Goal: Information Seeking & Learning: Learn about a topic

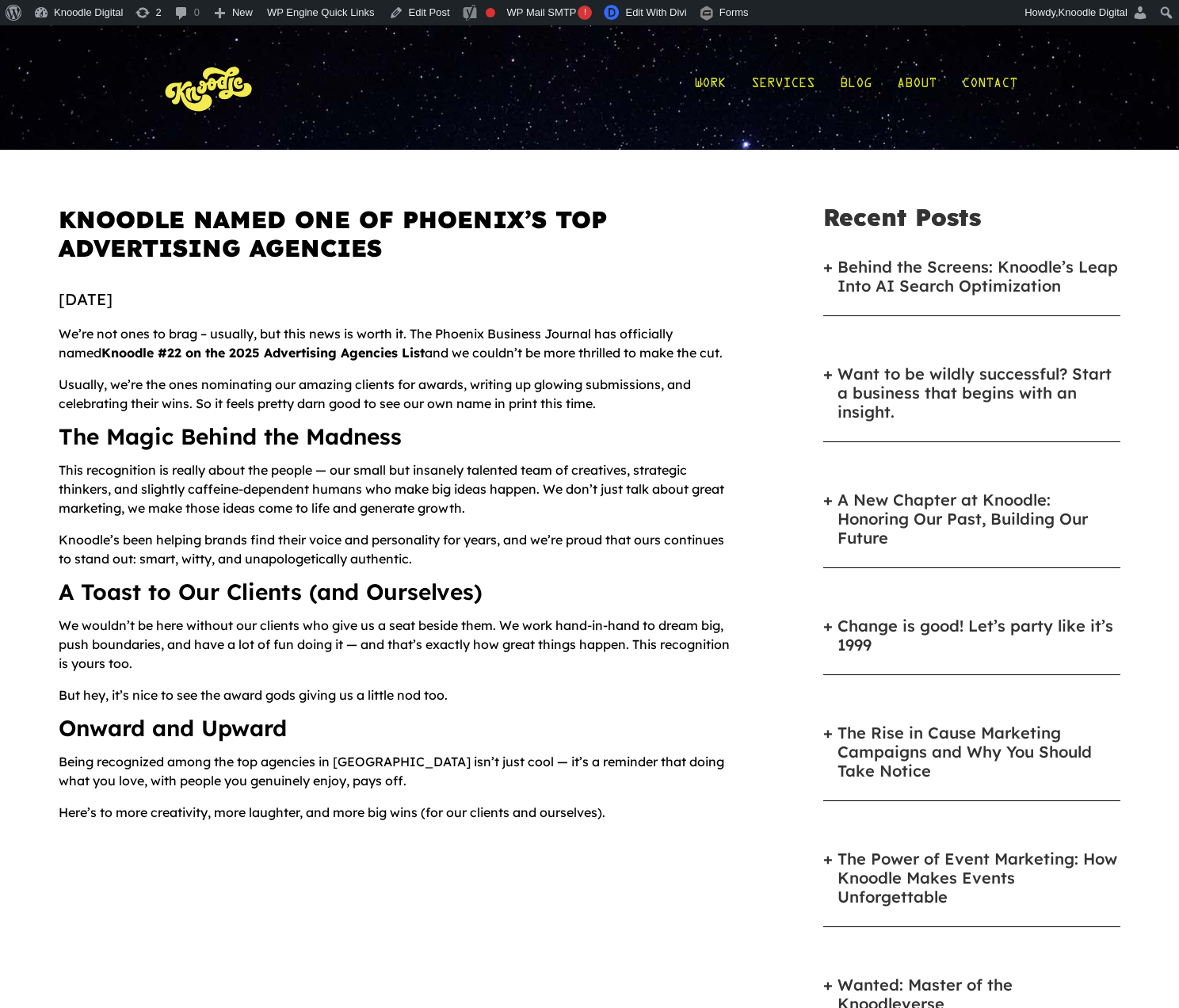
click at [911, 273] on link "Behind the Screens: Knoodle’s Leap Into AI Search Optimization" at bounding box center [979, 276] width 283 height 38
click at [913, 368] on link "Want to be wildly successful? Start a business that begins with an insight." at bounding box center [979, 393] width 283 height 57
click at [891, 485] on h6 "A New Chapter at Knoodle: Honoring Our Past, Building Our Future" at bounding box center [971, 522] width 297 height 93
click at [891, 499] on link "A New Chapter at Knoodle: Honoring Our Past, Building Our Future" at bounding box center [979, 519] width 283 height 57
click at [869, 621] on link "Change is good! Let’s party like it’s 1999" at bounding box center [979, 635] width 283 height 38
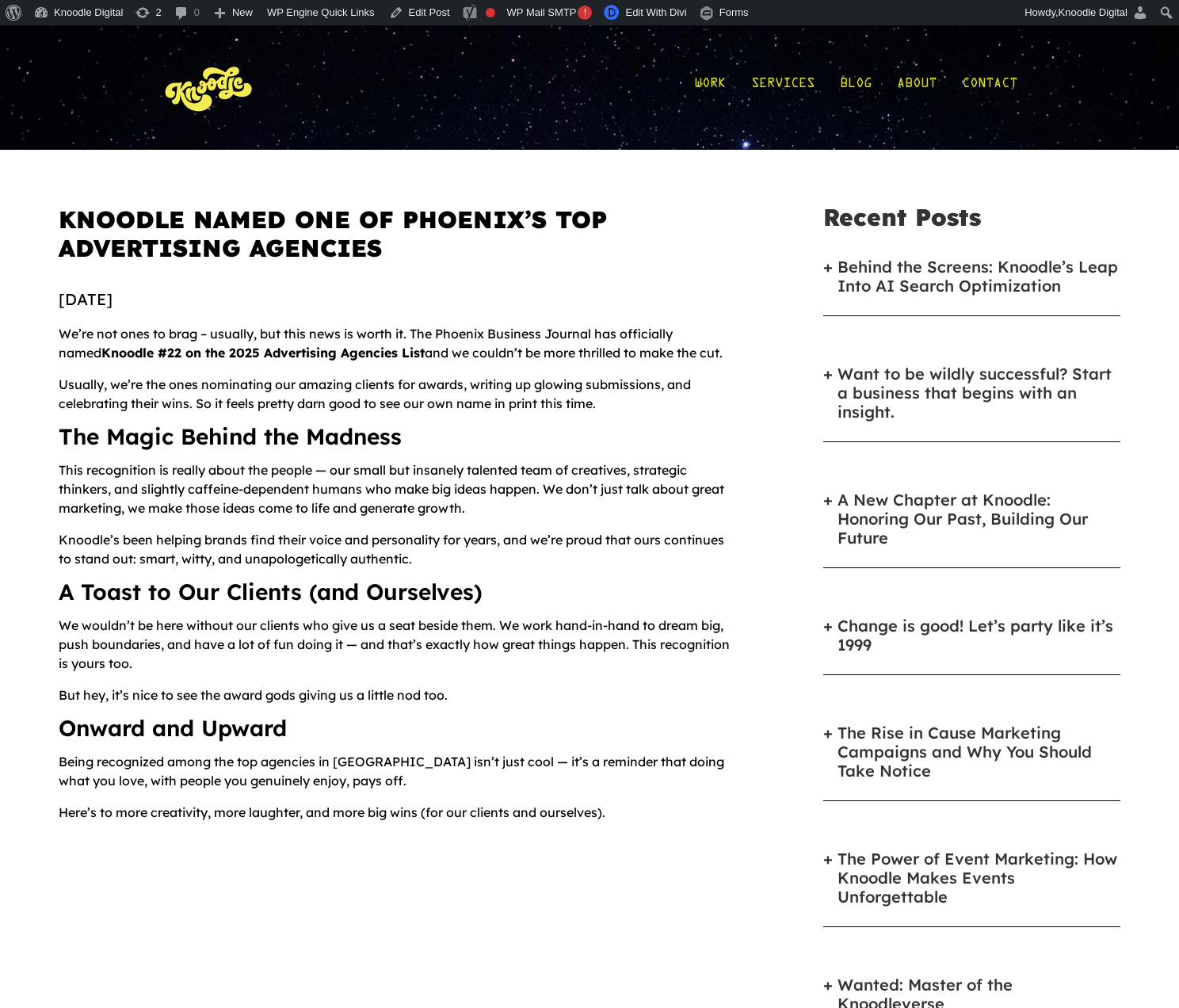
click at [859, 876] on link "The Power of Event Marketing: How Knoodle Makes Events Unforgettable" at bounding box center [979, 878] width 283 height 57
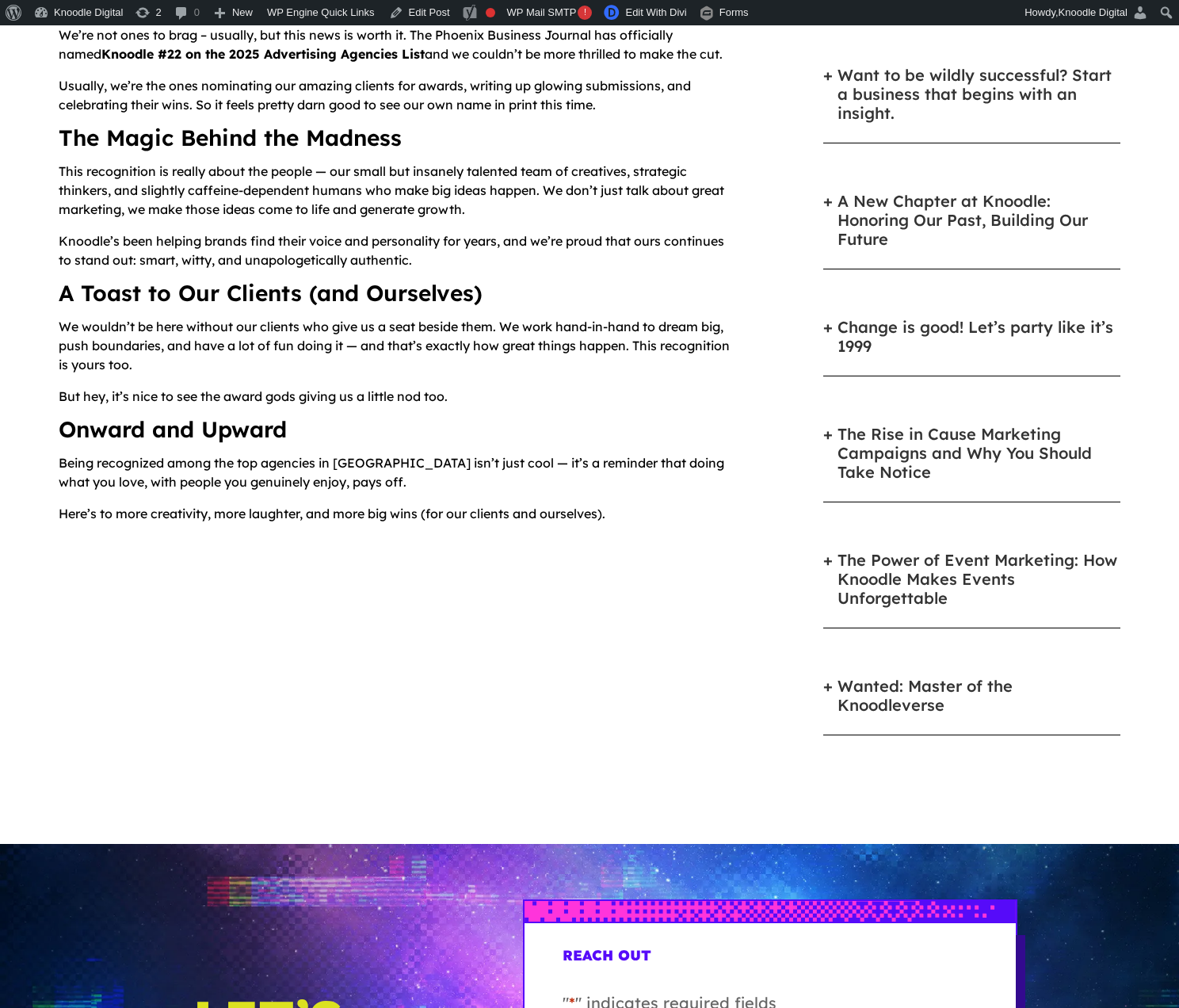
scroll to position [340, 0]
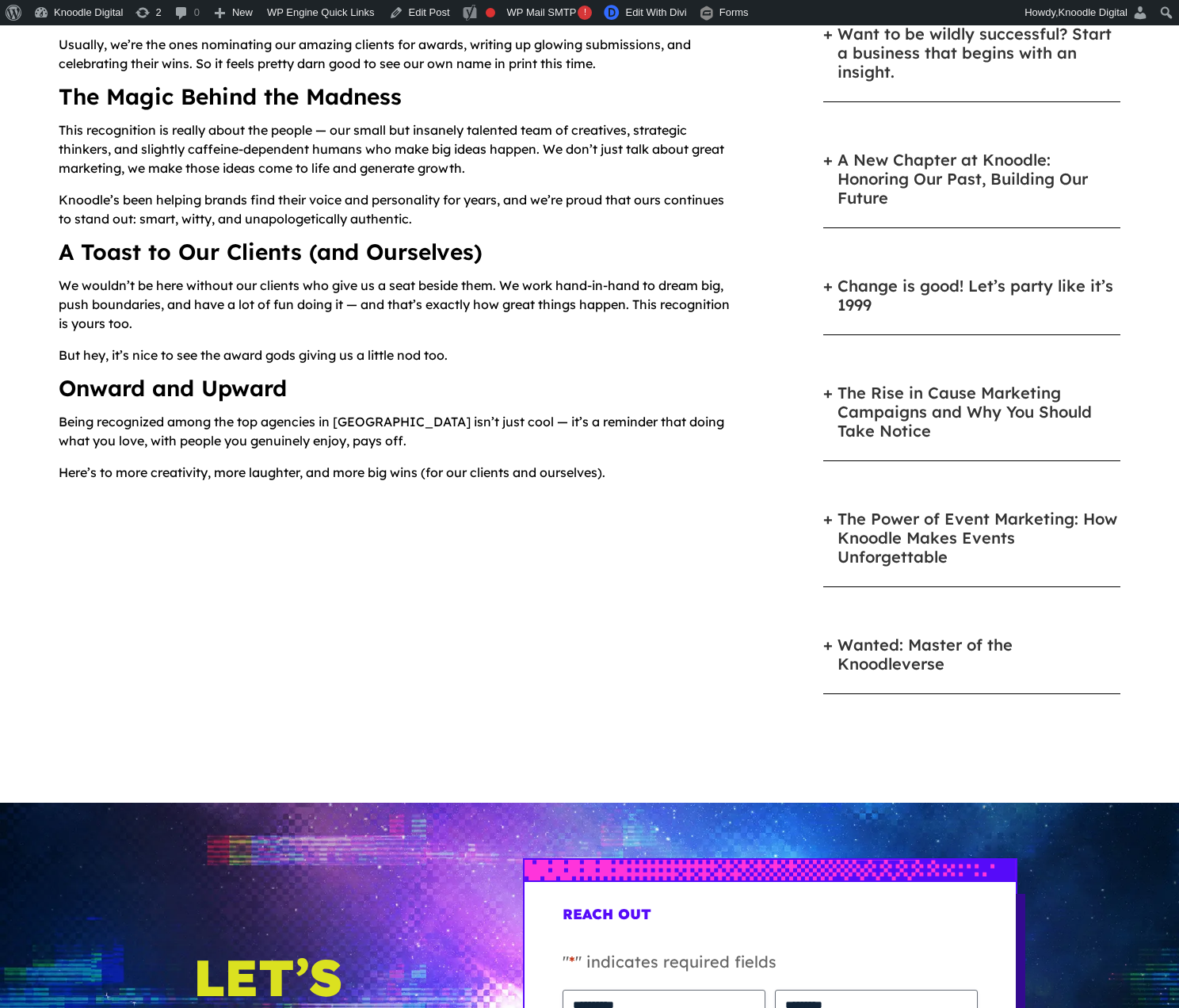
click at [900, 656] on link "Wanted: Master of the Knoodleverse" at bounding box center [979, 654] width 283 height 38
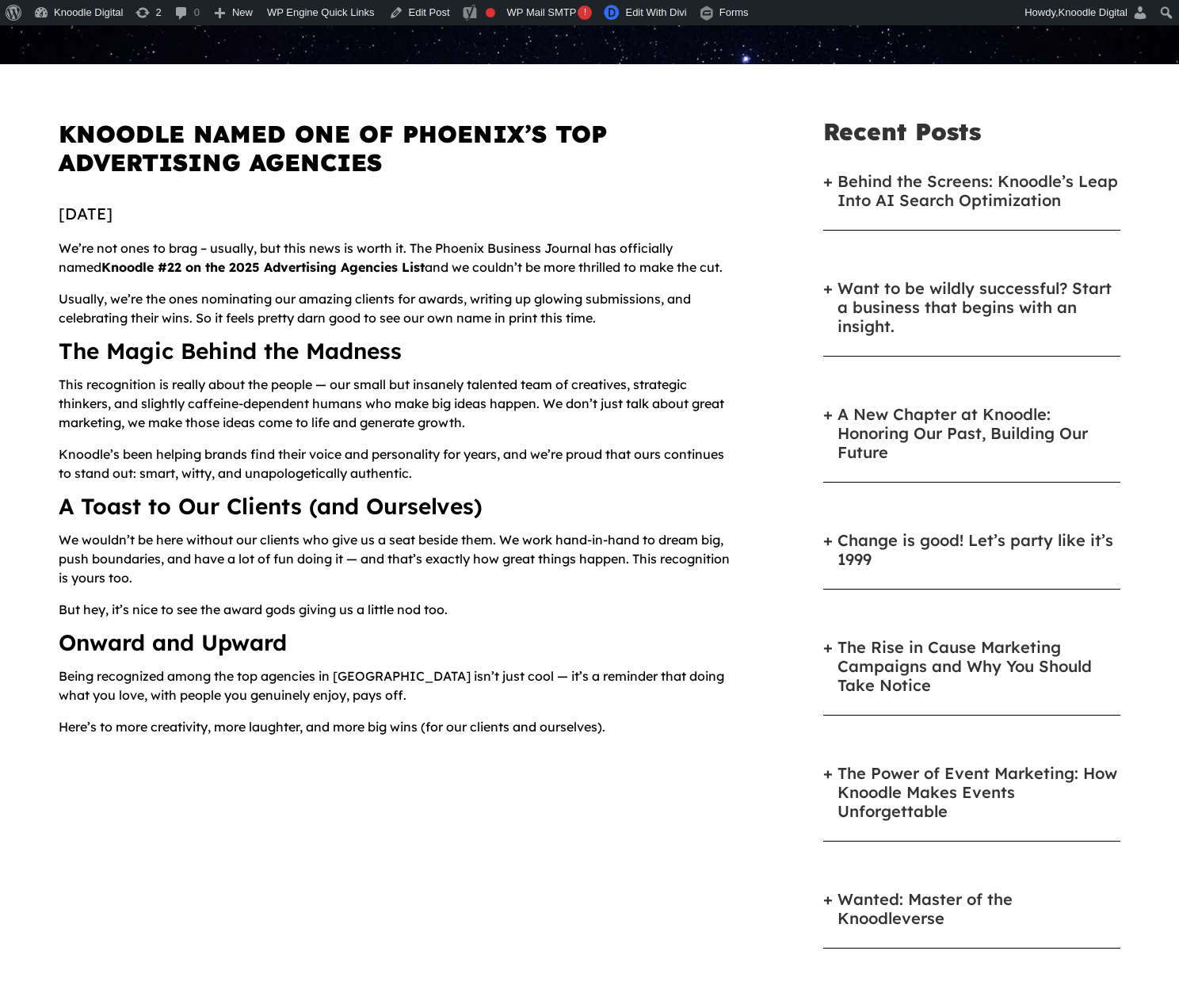
scroll to position [0, 0]
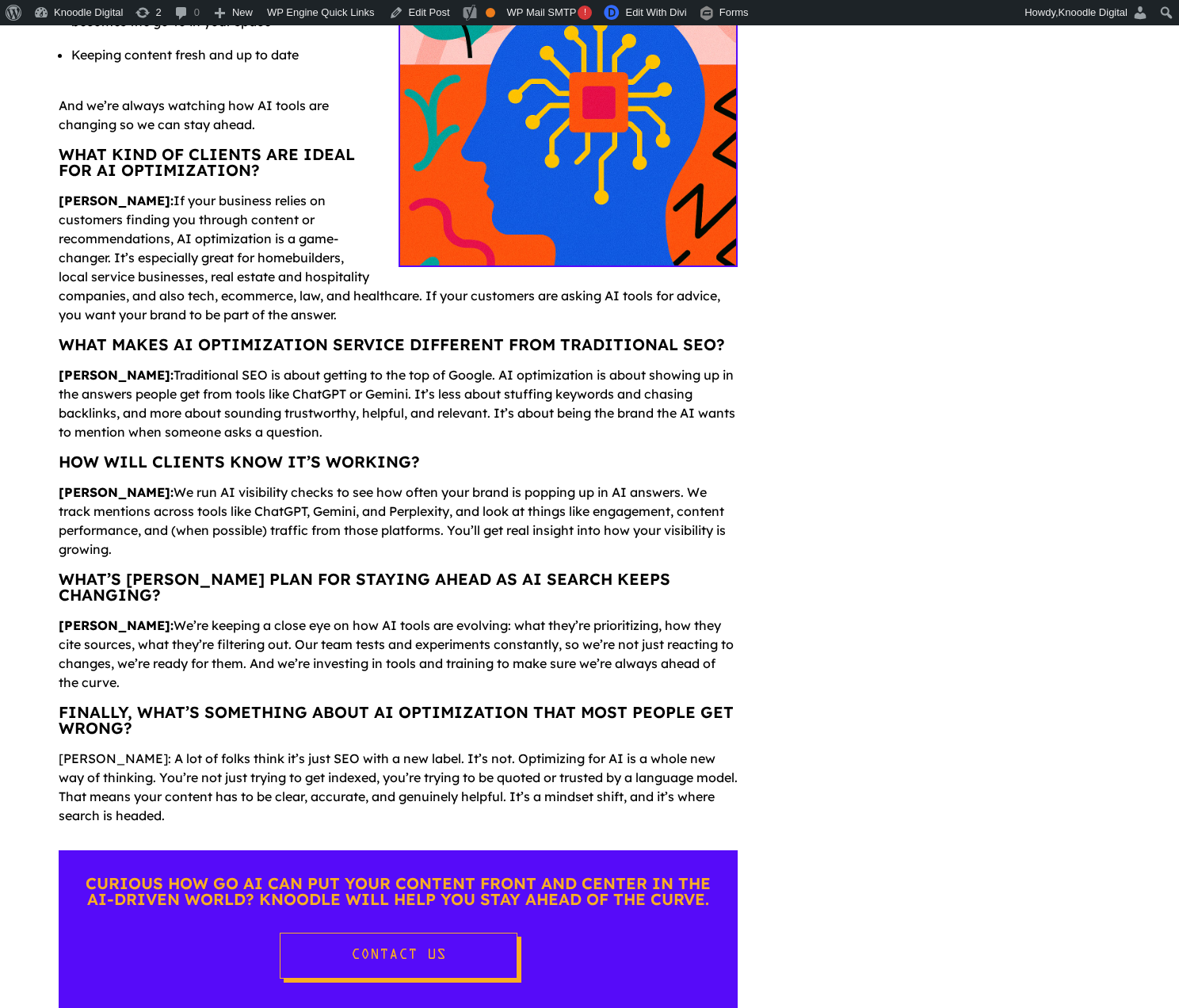
scroll to position [1598, 0]
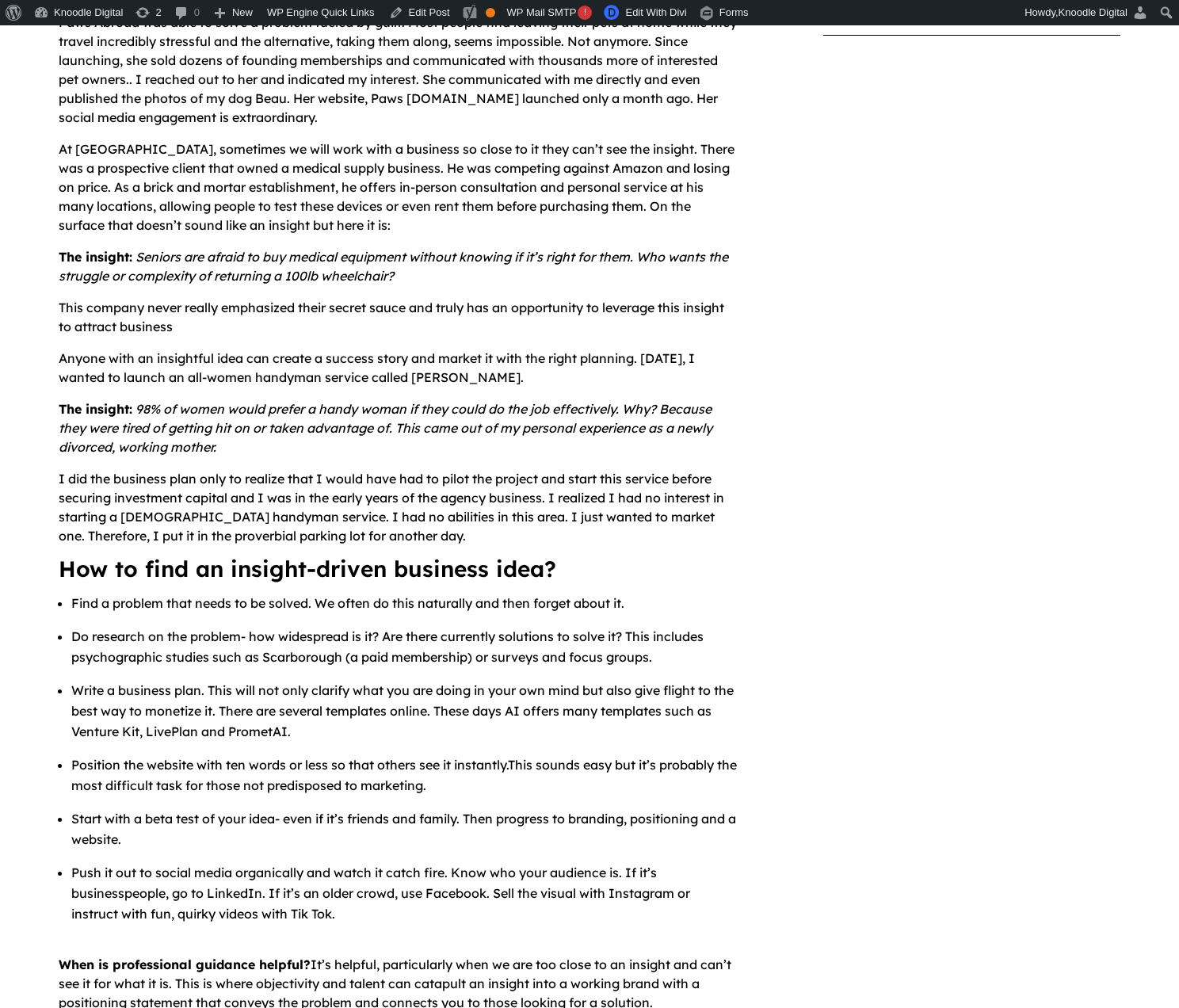
scroll to position [1415, 0]
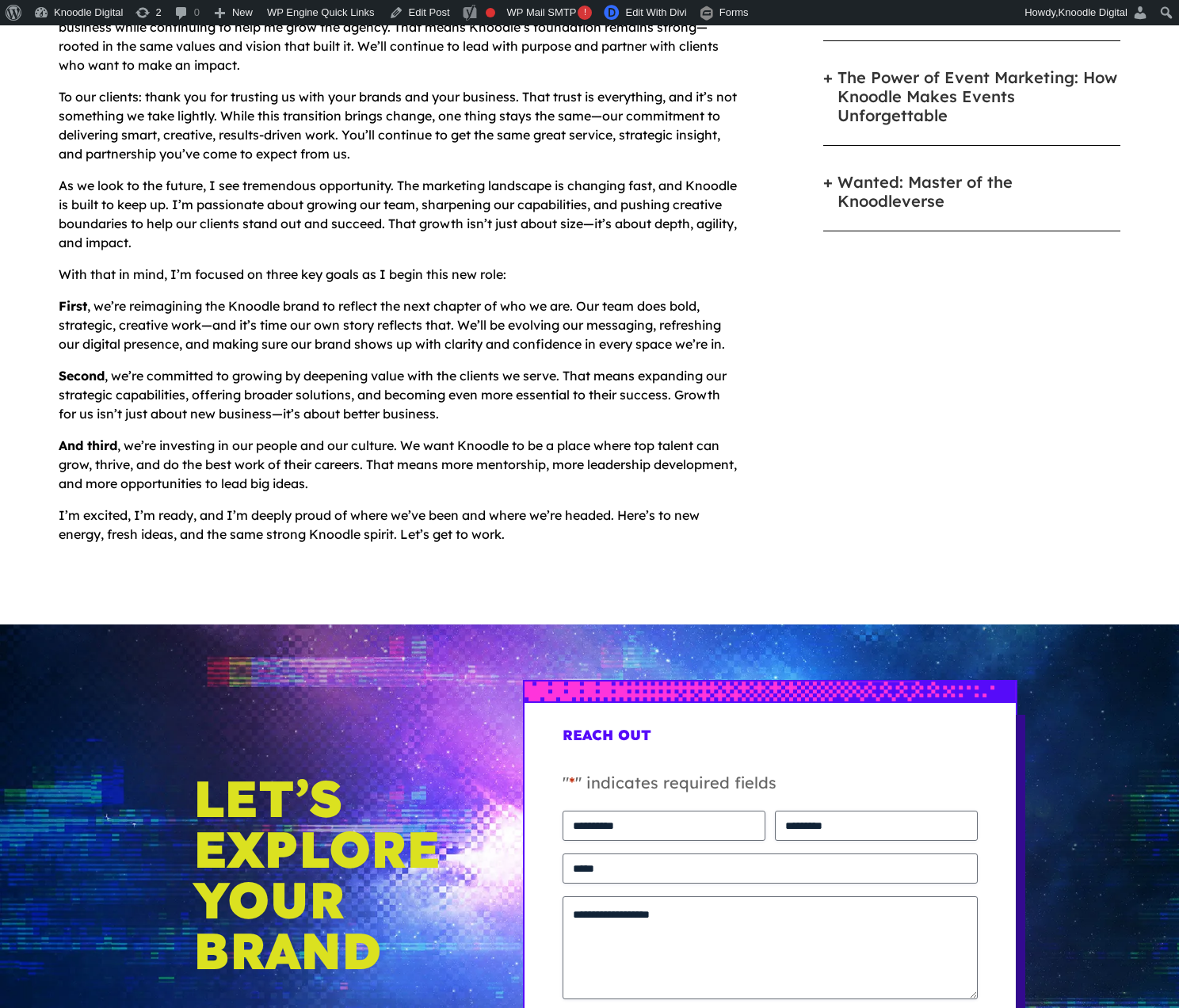
scroll to position [818, 0]
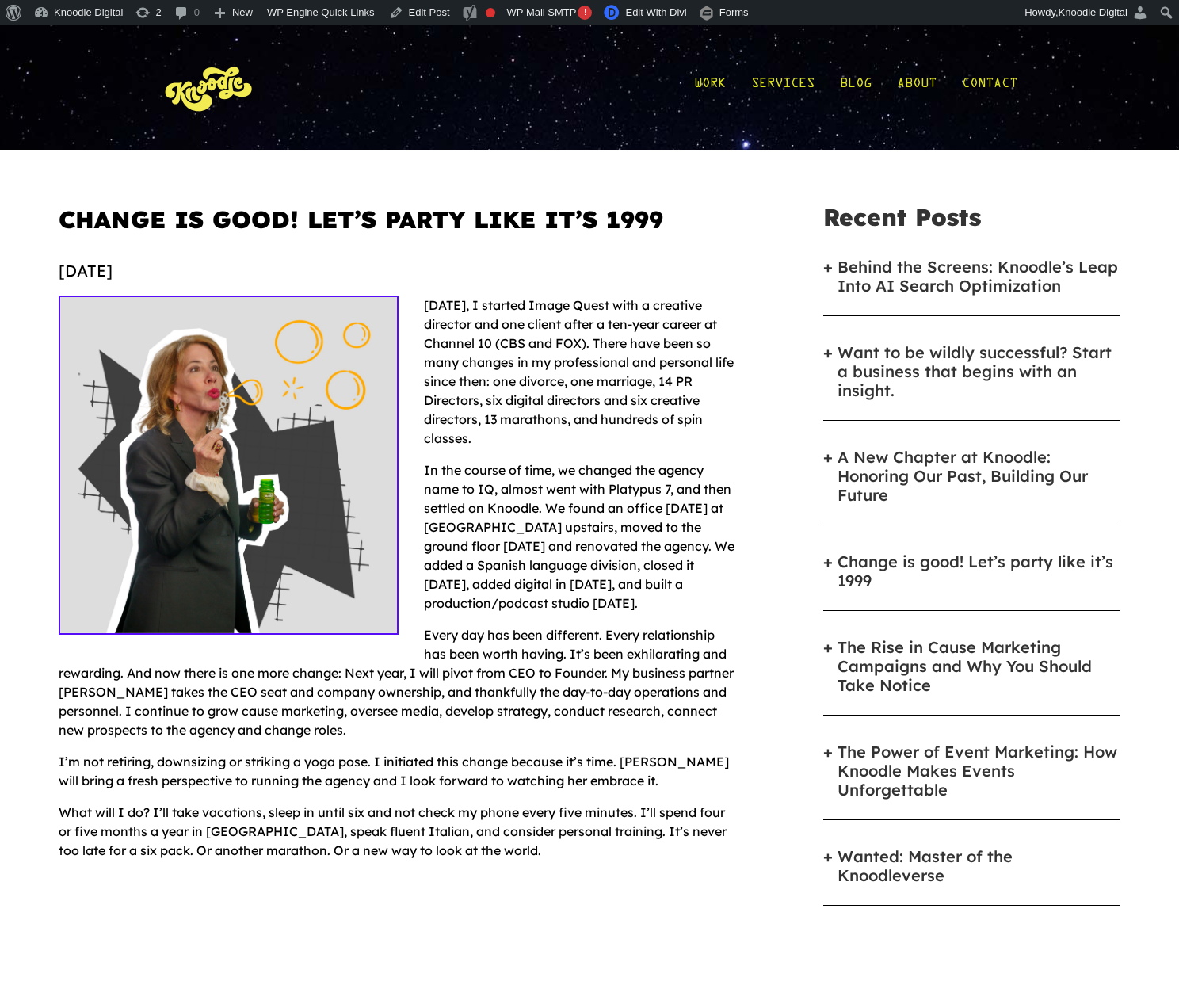
scroll to position [752, 0]
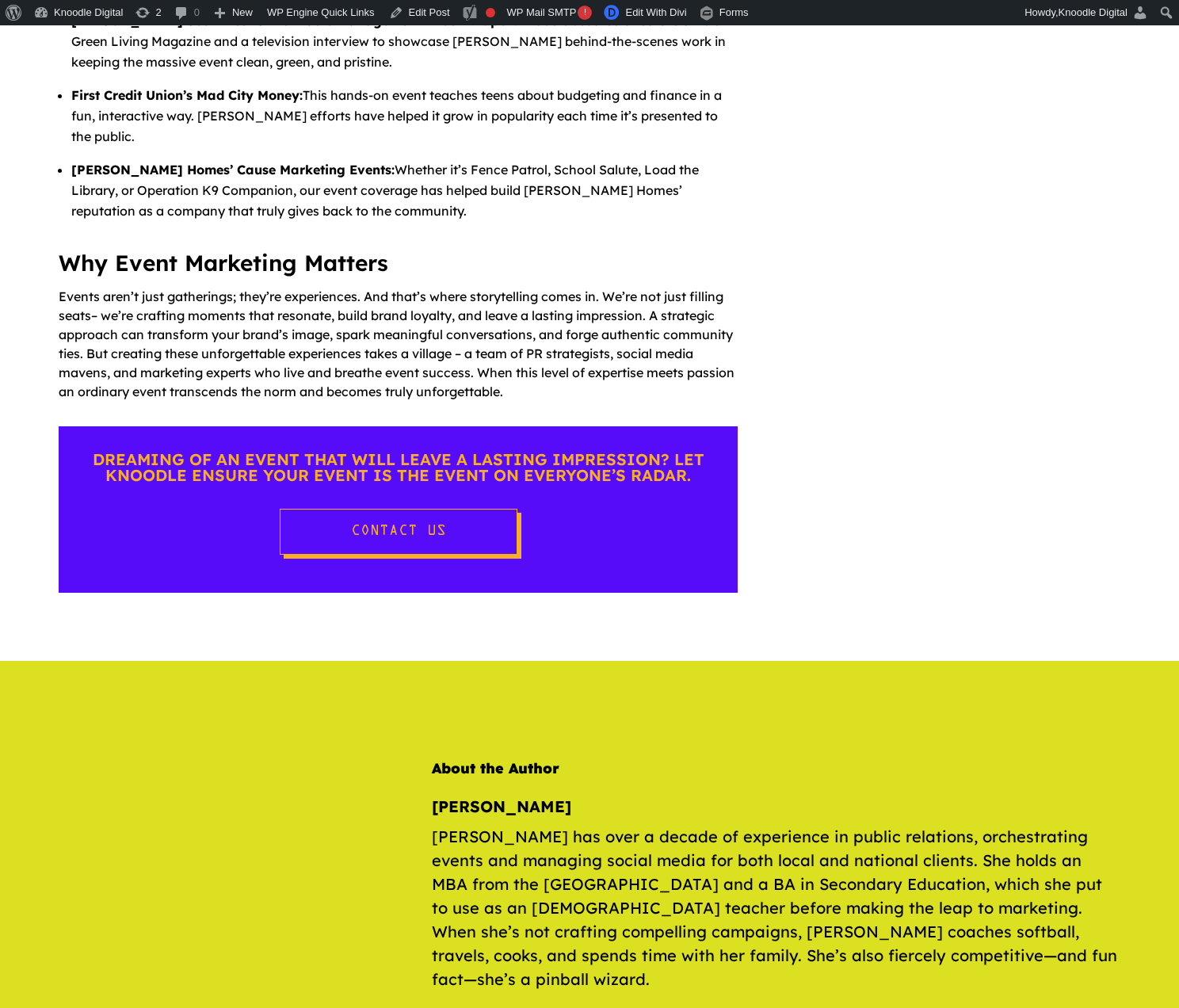
scroll to position [1966, 0]
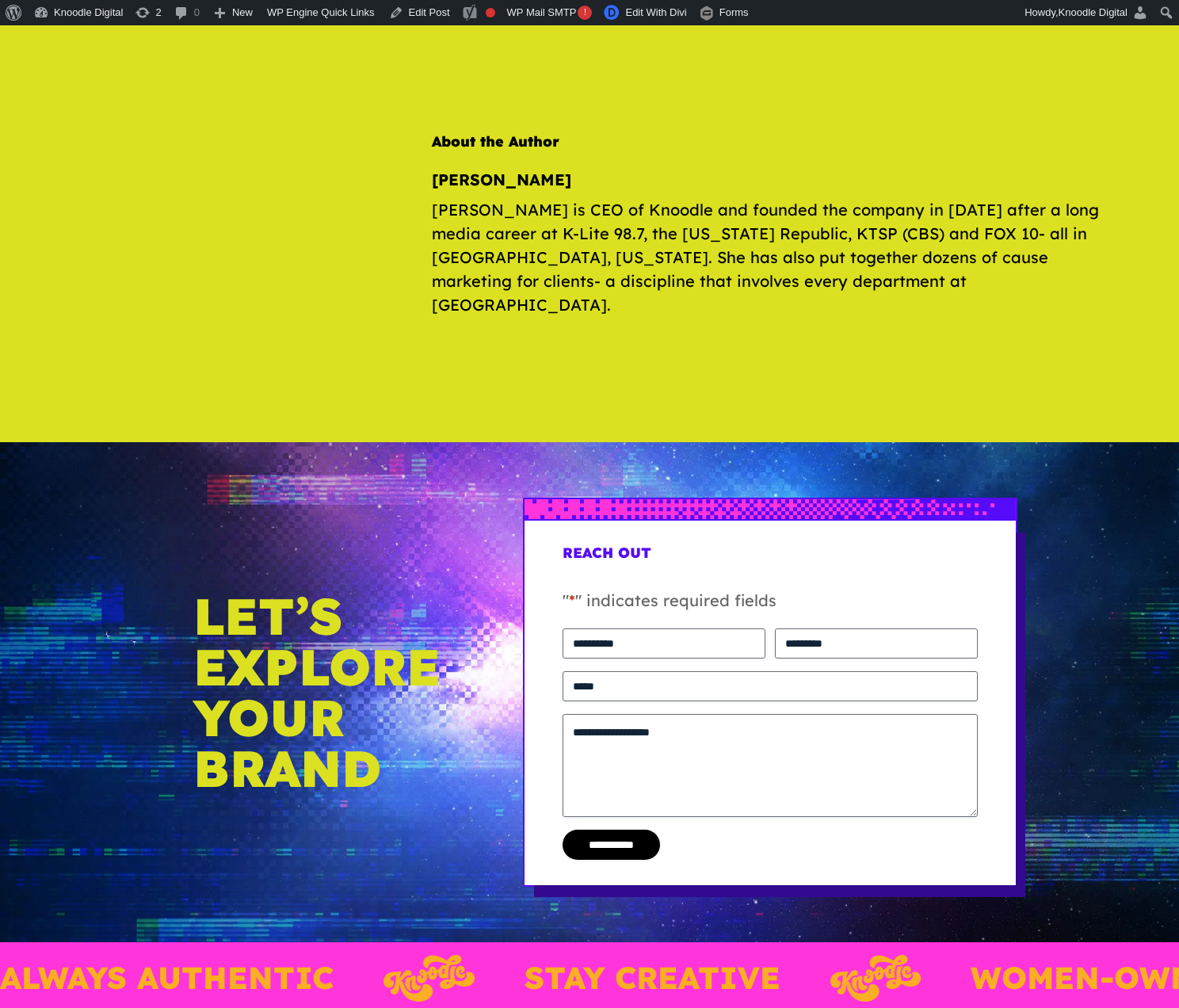
scroll to position [1422, 0]
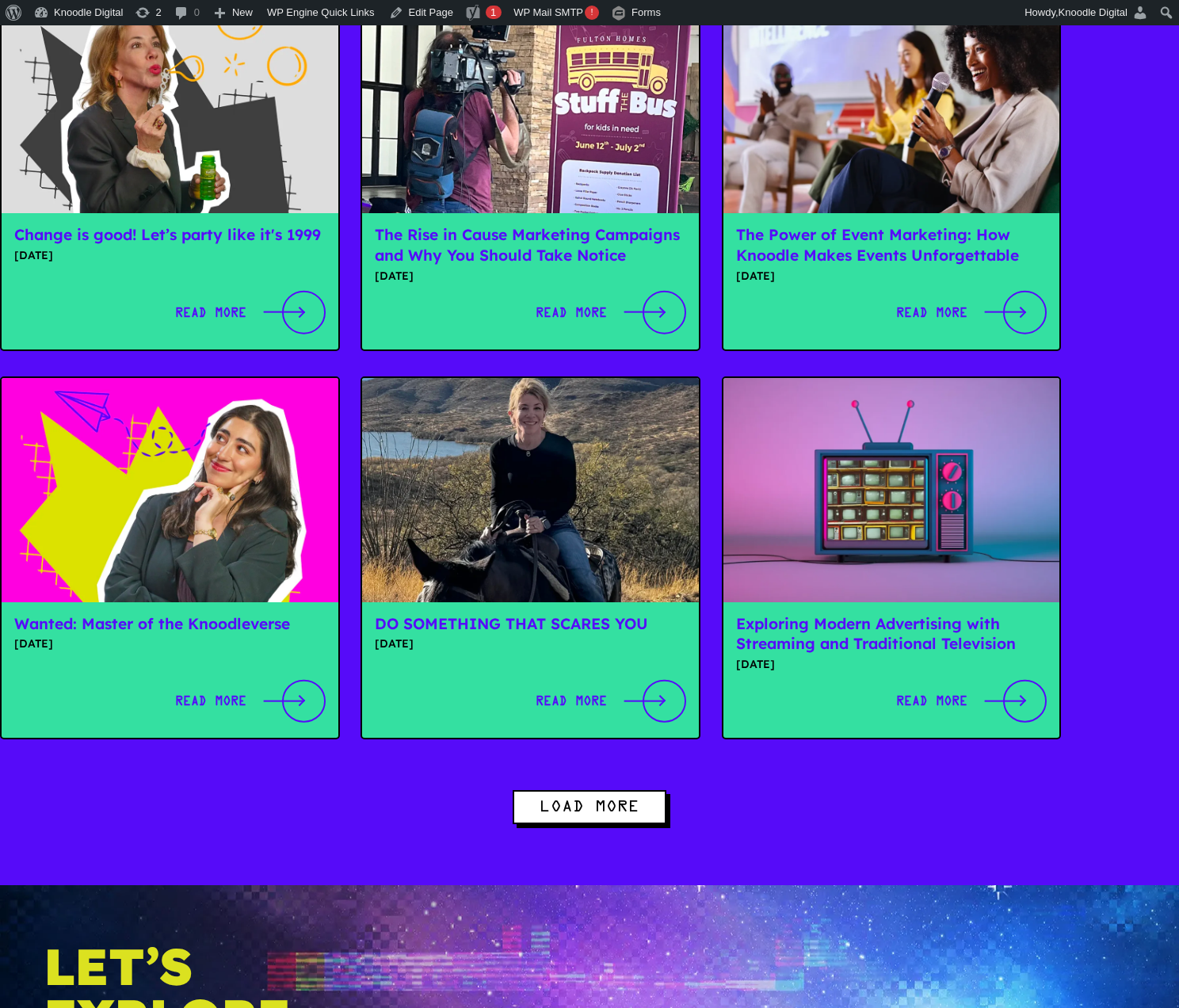
scroll to position [811, 0]
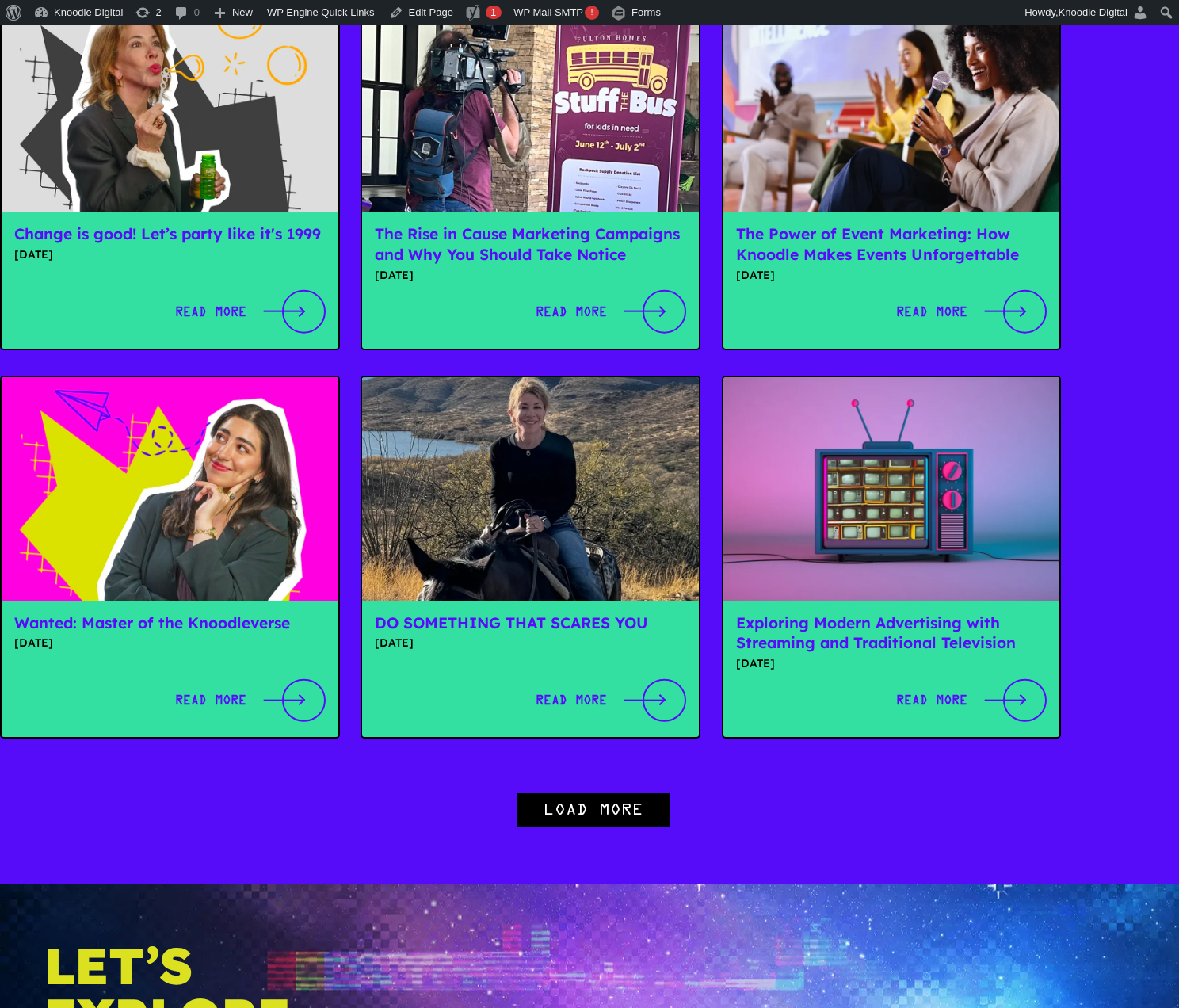
click at [595, 793] on button "Load more" at bounding box center [593, 810] width 154 height 34
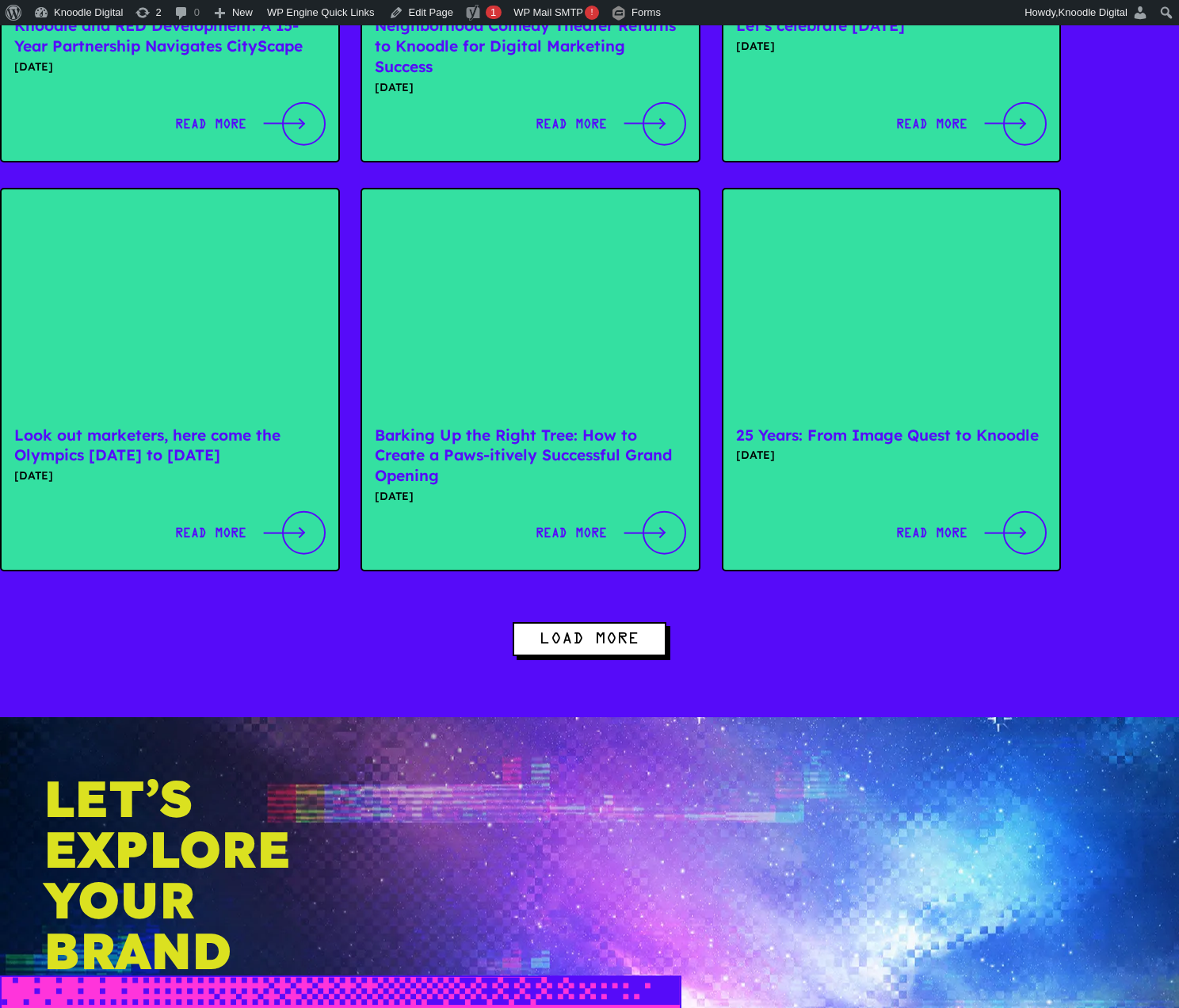
scroll to position [2563, 0]
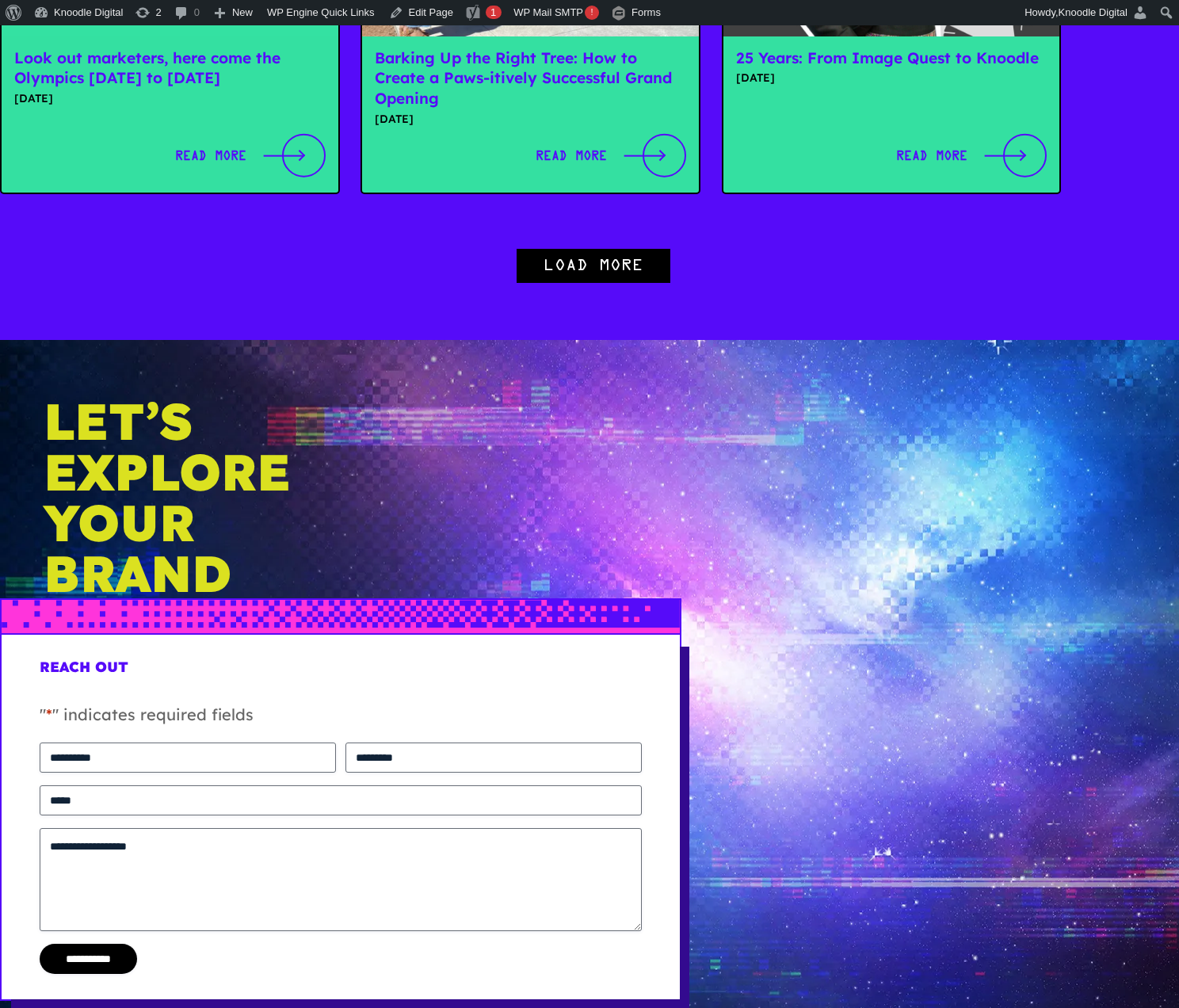
click at [544, 249] on button "Load more" at bounding box center [593, 266] width 154 height 34
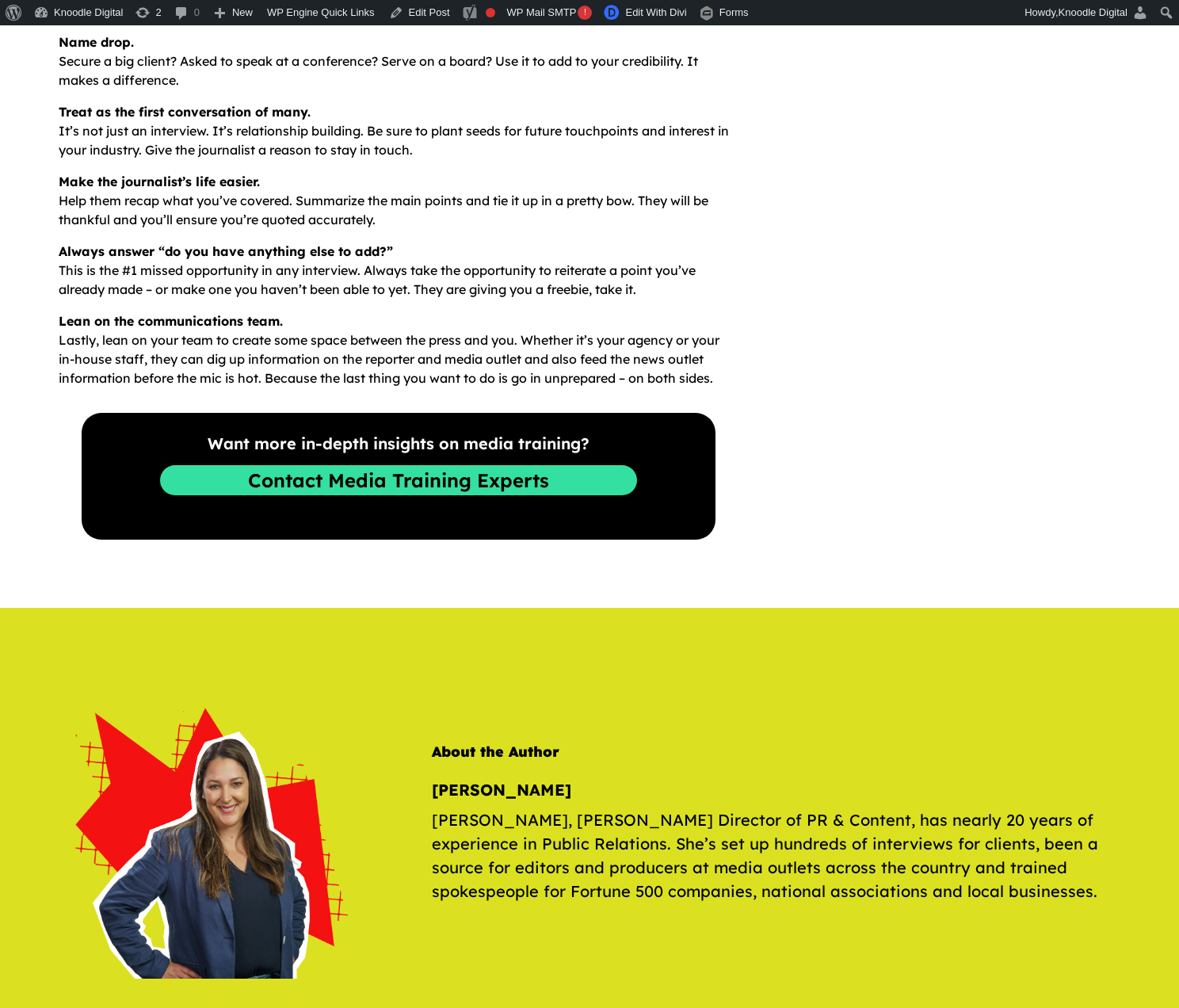
scroll to position [1602, 0]
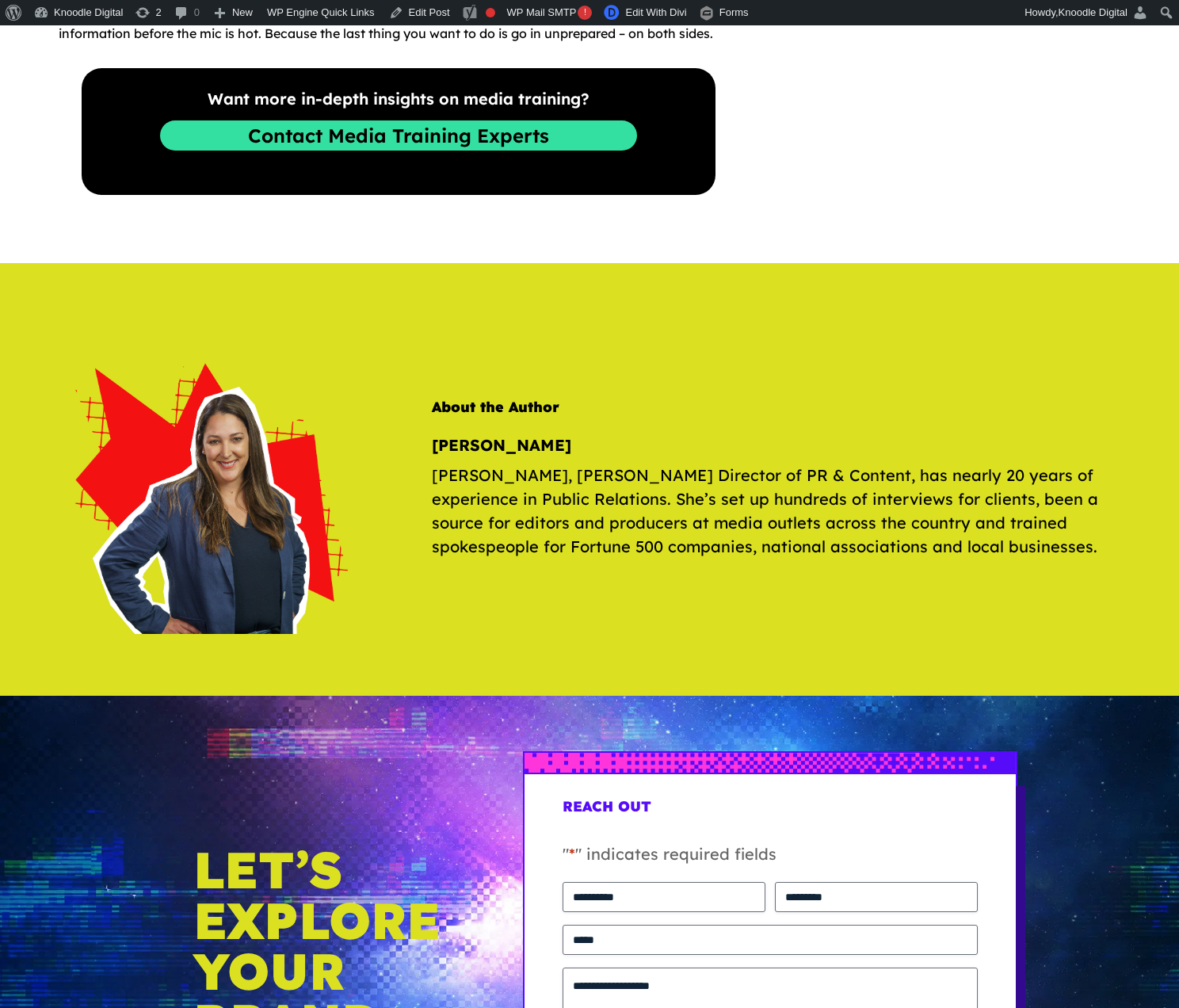
click at [447, 477] on p "[PERSON_NAME], [PERSON_NAME] Director of PR & Content, has nearly 20 years of e…" at bounding box center [775, 512] width 688 height 95
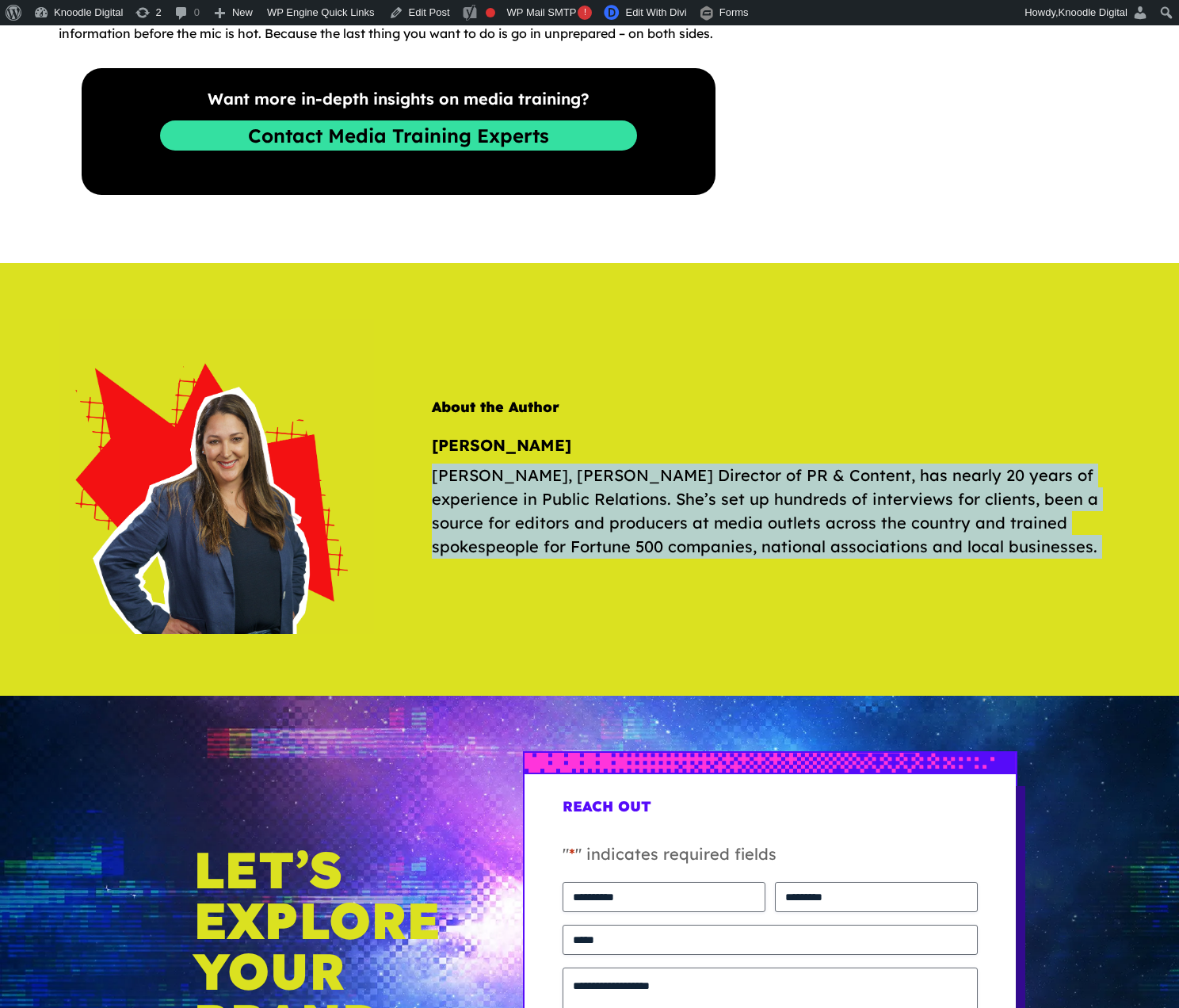
drag, startPoint x: 447, startPoint y: 477, endPoint x: 955, endPoint y: 544, distance: 512.4
click at [955, 544] on p "Korenna Wilson, Knoodle Director of PR & Content, has nearly 20 years of experi…" at bounding box center [775, 512] width 688 height 95
copy div "Korenna Wilson, Knoodle Director of PR & Content, has nearly 20 years of experi…"
